Goal: Task Accomplishment & Management: Use online tool/utility

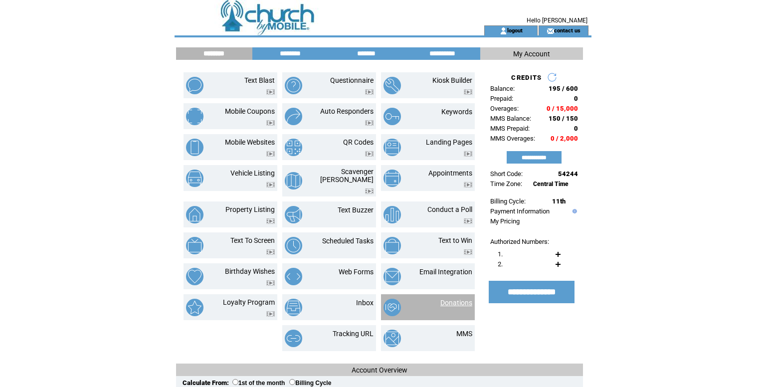
click at [447, 307] on link "Donations" at bounding box center [456, 303] width 32 height 8
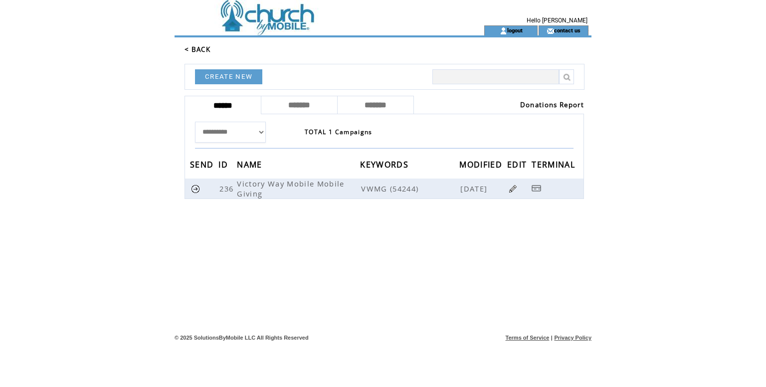
click at [525, 109] on link "Donations Report" at bounding box center [552, 104] width 64 height 9
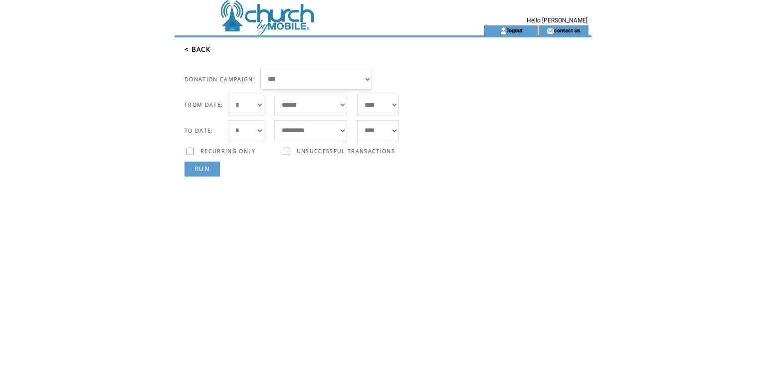
select select "*"
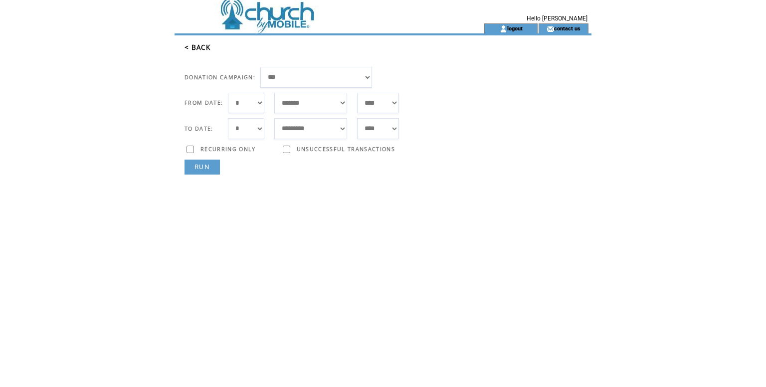
select select "***"
click at [210, 175] on link "RUN" at bounding box center [202, 167] width 35 height 15
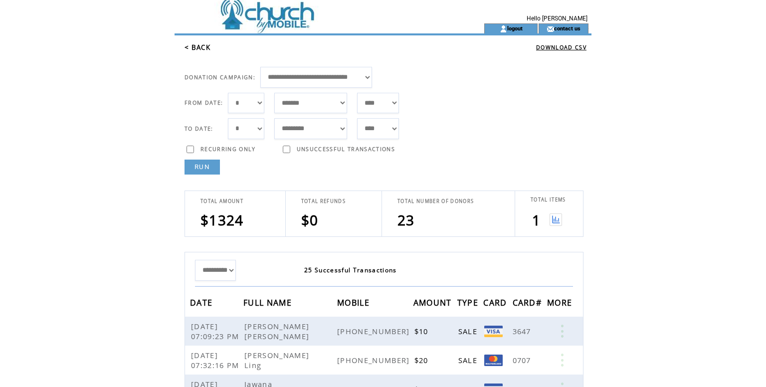
click at [556, 226] on img at bounding box center [556, 219] width 12 height 12
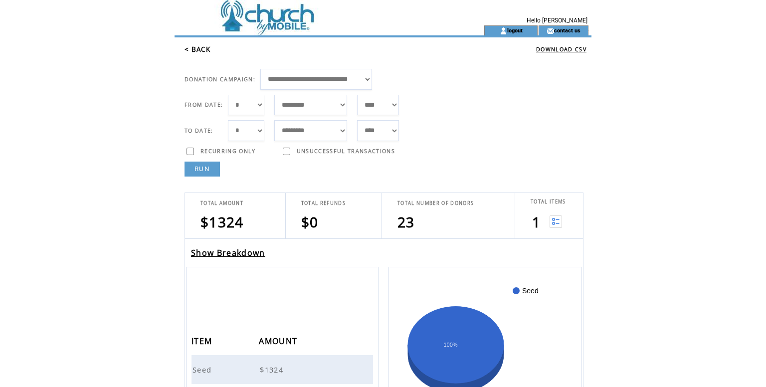
scroll to position [0, 0]
